Goal: Information Seeking & Learning: Check status

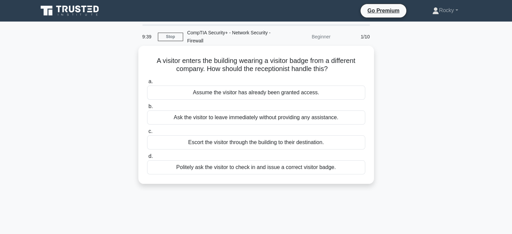
click at [266, 168] on div "Politely ask the visitor to check in and issue a correct visitor badge." at bounding box center [256, 167] width 218 height 14
click at [147, 159] on input "d. Politely ask the visitor to check in and issue a correct visitor badge." at bounding box center [147, 156] width 0 height 4
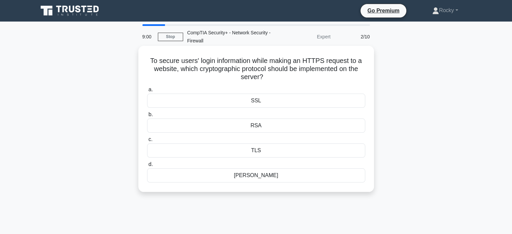
click at [261, 126] on div "RSA" at bounding box center [256, 126] width 218 height 14
click at [147, 117] on input "b. RSA" at bounding box center [147, 114] width 0 height 4
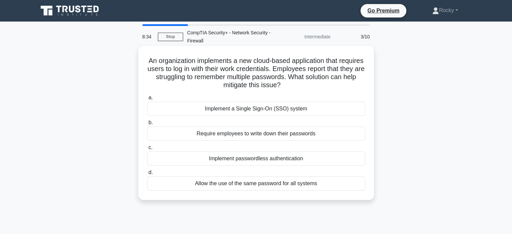
click at [315, 107] on div "Implement a Single Sign-On (SSO) system" at bounding box center [256, 109] width 218 height 14
click at [147, 100] on input "a. Implement a Single Sign-On (SSO) system" at bounding box center [147, 98] width 0 height 4
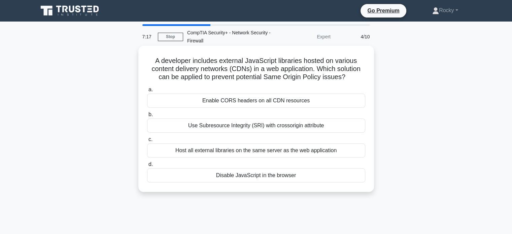
click at [244, 125] on div "Use Subresource Integrity (SRI) with crossorigin attribute" at bounding box center [256, 126] width 218 height 14
click at [147, 117] on input "b. Use Subresource Integrity (SRI) with crossorigin attribute" at bounding box center [147, 114] width 0 height 4
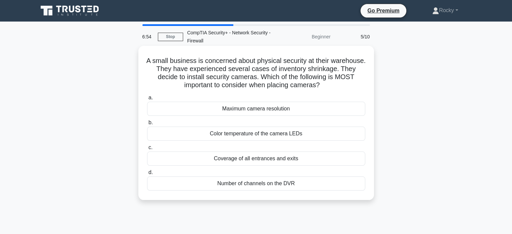
click at [280, 157] on div "Coverage of all entrances and exits" at bounding box center [256, 159] width 218 height 14
click at [147, 150] on input "c. Coverage of all entrances and exits" at bounding box center [147, 147] width 0 height 4
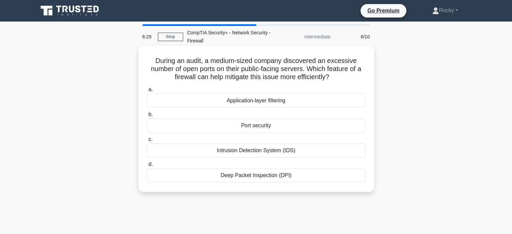
click at [267, 125] on div "Port security" at bounding box center [256, 126] width 218 height 14
click at [147, 117] on input "b. Port security" at bounding box center [147, 114] width 0 height 4
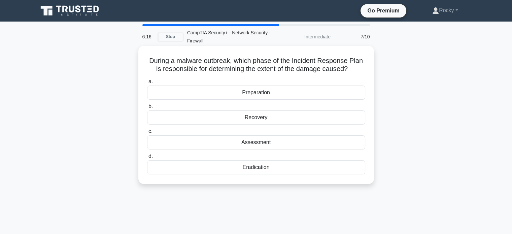
click at [269, 142] on div "Assessment" at bounding box center [256, 142] width 218 height 14
click at [147, 134] on input "c. Assessment" at bounding box center [147, 131] width 0 height 4
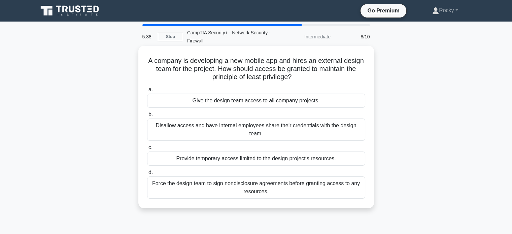
click at [324, 160] on div "Provide temporary access limited to the design project's resources." at bounding box center [256, 159] width 218 height 14
click at [147, 150] on input "c. Provide temporary access limited to the design project's resources." at bounding box center [147, 147] width 0 height 4
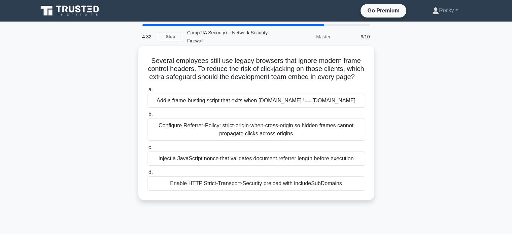
click at [245, 140] on div "Configure Referrer-Policy: strict-origin-when-cross-origin so hidden frames can…" at bounding box center [256, 130] width 218 height 22
click at [147, 117] on input "b. Configure Referrer-Policy: strict-origin-when-cross-origin so hidden frames …" at bounding box center [147, 114] width 0 height 4
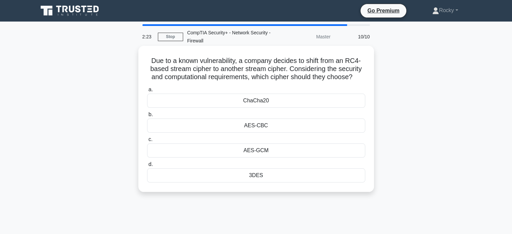
click at [282, 99] on div "ChaCha20" at bounding box center [256, 101] width 218 height 14
click at [147, 92] on input "a. ChaCha20" at bounding box center [147, 90] width 0 height 4
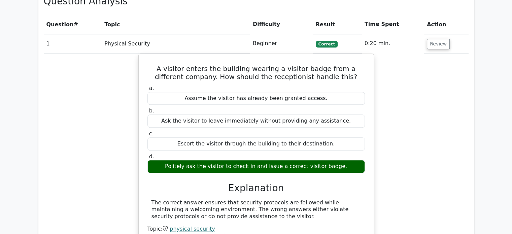
scroll to position [505, 0]
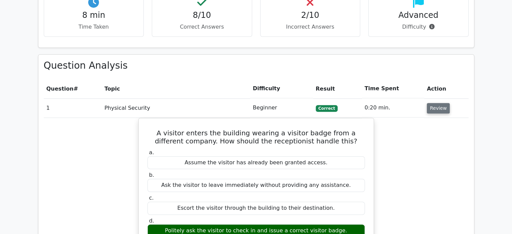
click at [430, 103] on button "Review" at bounding box center [438, 108] width 23 height 10
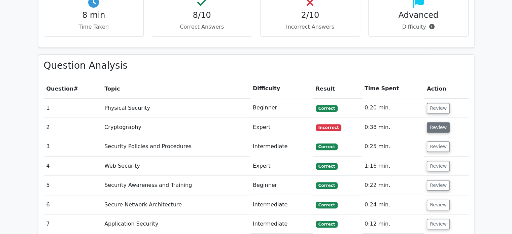
click at [434, 122] on button "Review" at bounding box center [438, 127] width 23 height 10
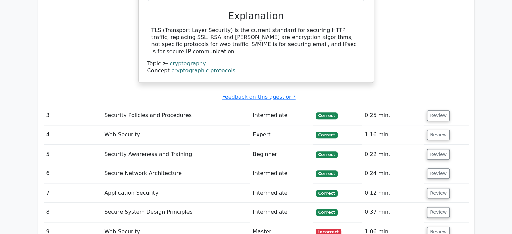
scroll to position [808, 0]
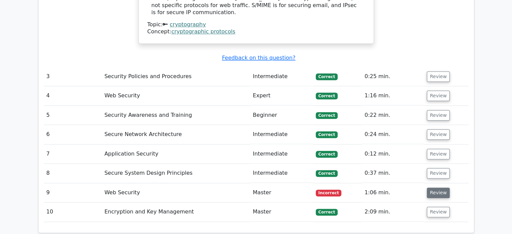
click at [439, 188] on button "Review" at bounding box center [438, 193] width 23 height 10
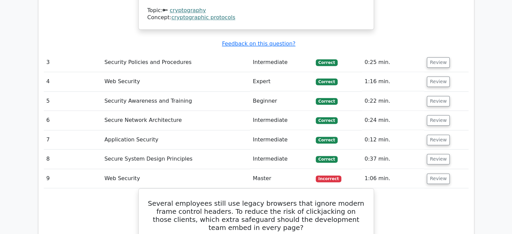
scroll to position [842, 0]
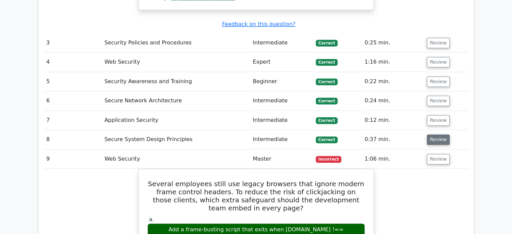
click at [437, 134] on button "Review" at bounding box center [438, 139] width 23 height 10
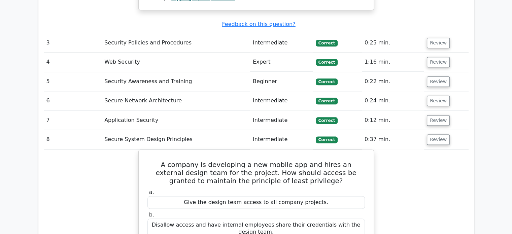
drag, startPoint x: 437, startPoint y: 103, endPoint x: 435, endPoint y: 140, distance: 36.4
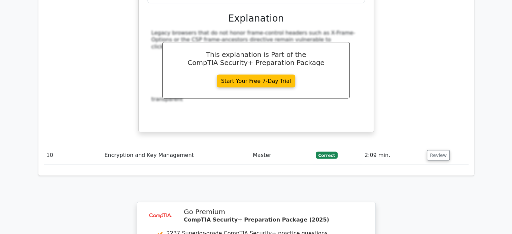
scroll to position [1482, 0]
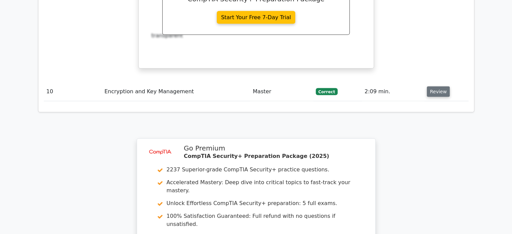
click at [439, 87] on button "Review" at bounding box center [438, 92] width 23 height 10
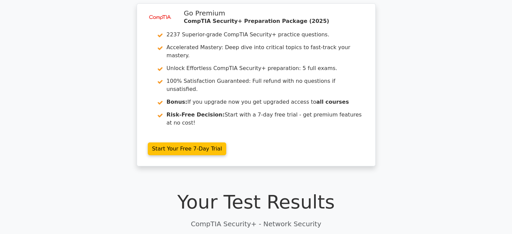
scroll to position [0, 0]
